Goal: Use online tool/utility

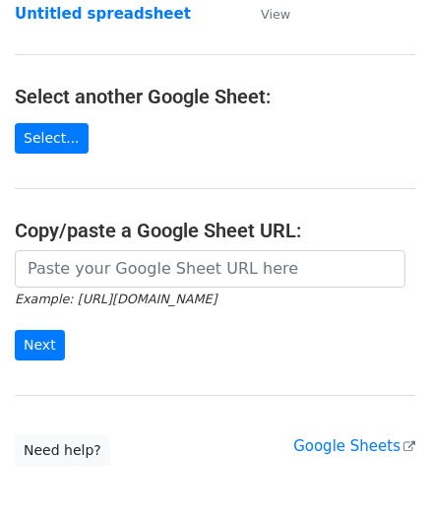
scroll to position [197, 0]
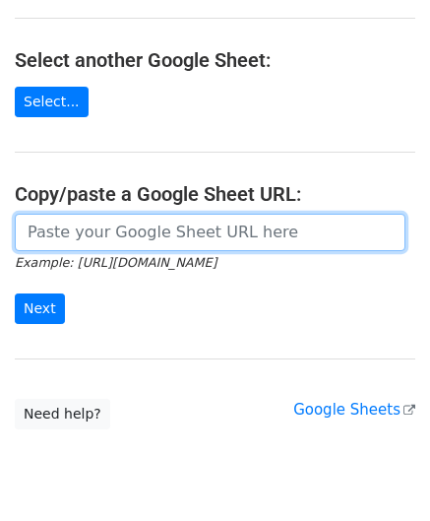
click at [85, 223] on input "url" at bounding box center [210, 232] width 391 height 37
paste input "[URL][DOMAIN_NAME]"
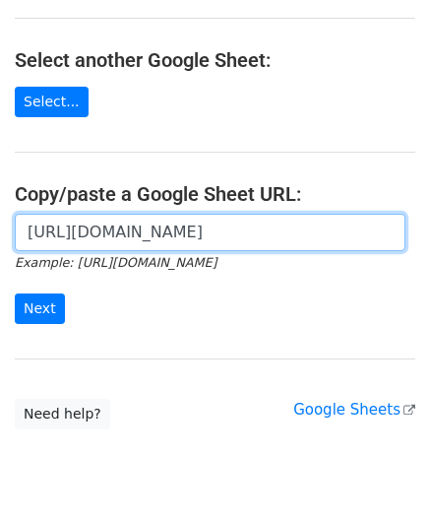
scroll to position [0, 425]
type input "[URL][DOMAIN_NAME]"
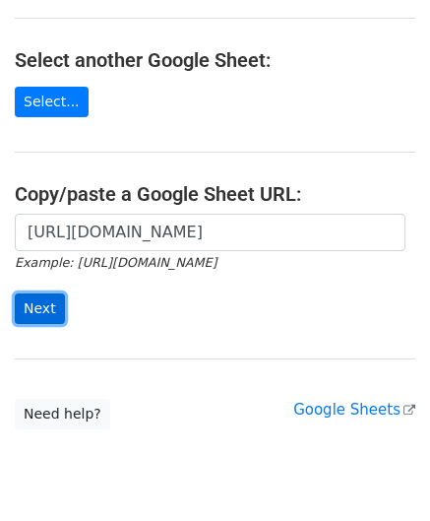
click at [43, 302] on input "Next" at bounding box center [40, 308] width 50 height 31
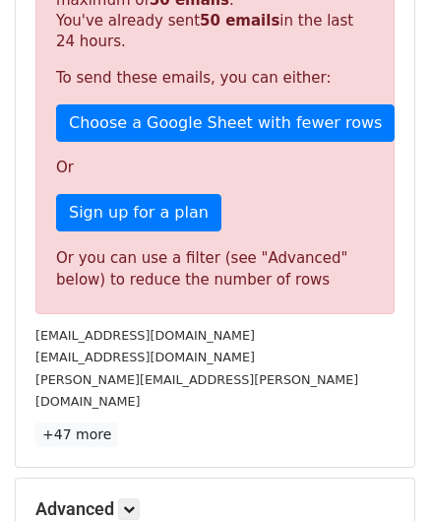
scroll to position [664, 0]
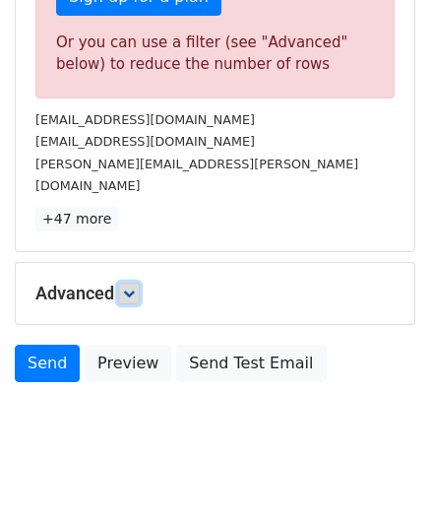
click at [124, 283] on link at bounding box center [129, 294] width 22 height 22
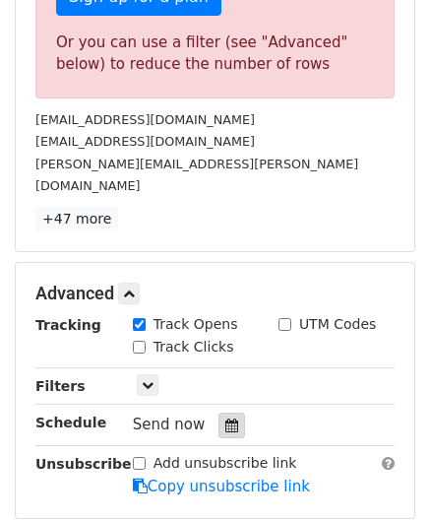
click at [225, 418] on icon at bounding box center [231, 425] width 13 height 14
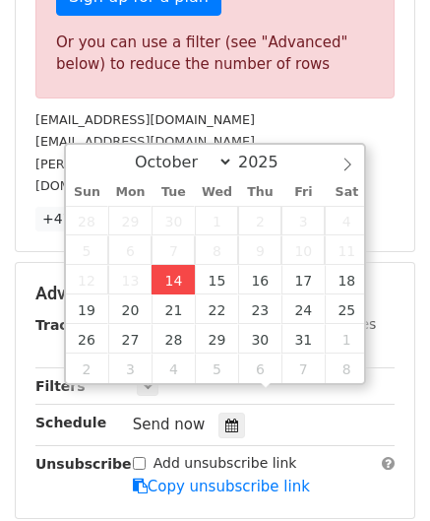
type input "2025-10-14 12:00"
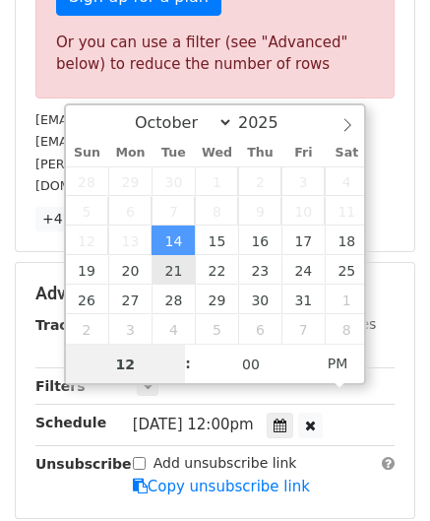
scroll to position [0, 0]
paste input "4"
type input "4"
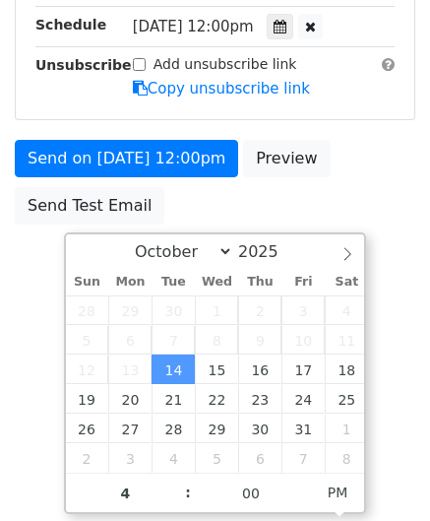
type input "2025-10-14 16:00"
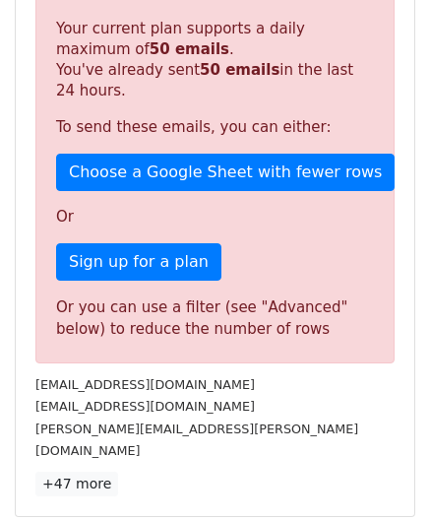
scroll to position [903, 0]
